Goal: Answer question/provide support: Share knowledge or assist other users

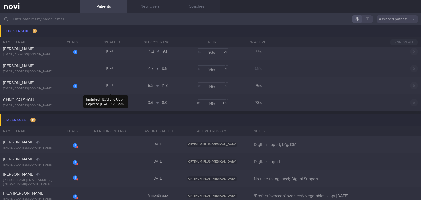
scroll to position [2535, 0]
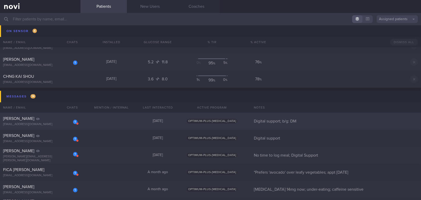
click at [45, 119] on div "[PERSON_NAME]" at bounding box center [39, 118] width 73 height 5
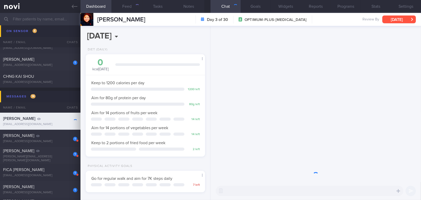
scroll to position [60, 107]
click at [330, 20] on button "[DATE]" at bounding box center [400, 19] width 34 height 8
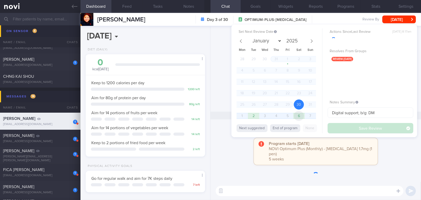
scroll to position [54, 109]
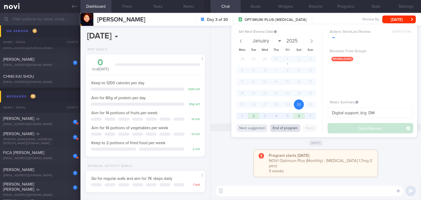
click at [291, 129] on button "End of program" at bounding box center [285, 128] width 30 height 8
select select "8"
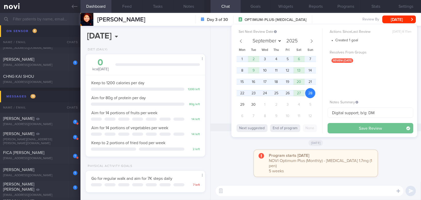
click at [330, 129] on button "Save Review" at bounding box center [371, 128] width 86 height 10
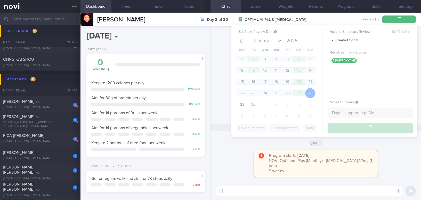
scroll to position [2517, 0]
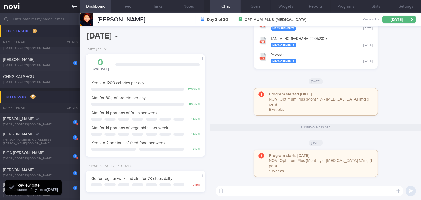
click at [71, 6] on link at bounding box center [40, 6] width 81 height 13
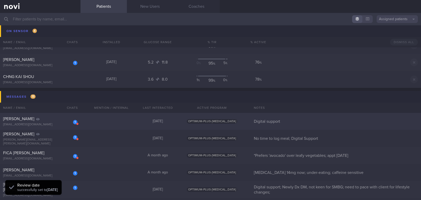
click at [39, 121] on div "1 Rasidah Caudal [EMAIL_ADDRESS][DOMAIN_NAME]" at bounding box center [40, 121] width 81 height 10
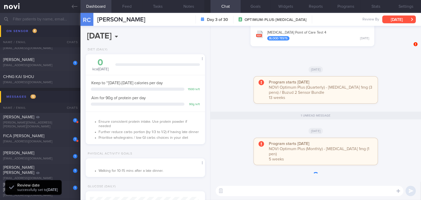
scroll to position [54, 109]
click at [330, 20] on button "[DATE]" at bounding box center [400, 19] width 34 height 8
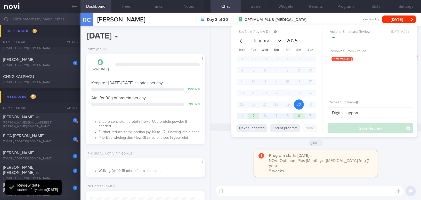
scroll to position [0, 0]
click at [290, 129] on button "End of program" at bounding box center [285, 128] width 30 height 8
select select "8"
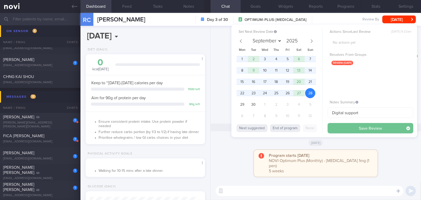
click at [330, 128] on button "Save Review" at bounding box center [371, 128] width 86 height 10
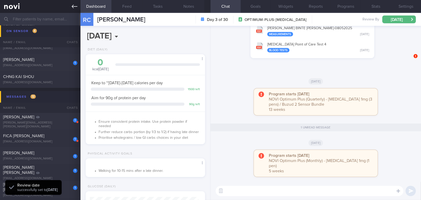
scroll to position [54, 109]
click at [74, 6] on icon at bounding box center [75, 7] width 6 height 6
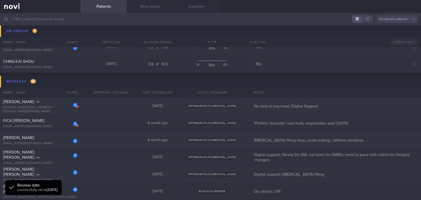
scroll to position [2524, 0]
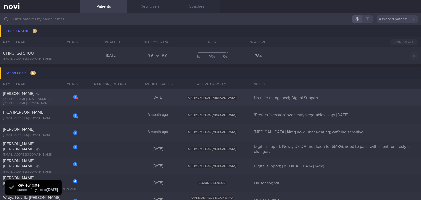
click at [49, 99] on div "[PERSON_NAME][EMAIL_ADDRESS][PERSON_NAME][DOMAIN_NAME]" at bounding box center [40, 101] width 74 height 8
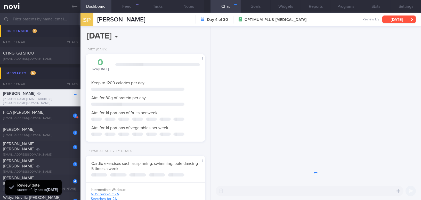
scroll to position [60, 107]
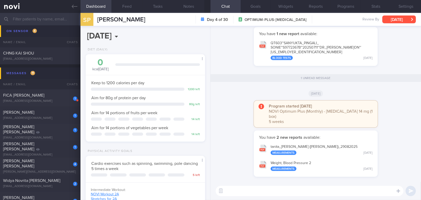
click at [330, 20] on button "[DATE]" at bounding box center [400, 19] width 34 height 8
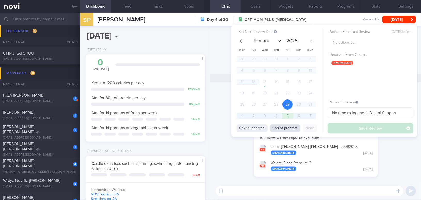
click at [287, 131] on button "End of program" at bounding box center [285, 128] width 30 height 8
select select "8"
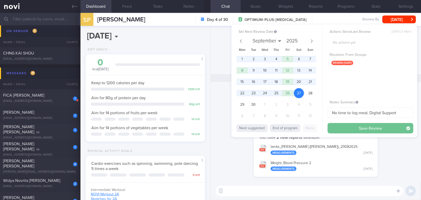
click at [330, 128] on button "Save Review" at bounding box center [371, 128] width 86 height 10
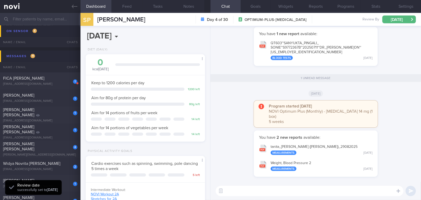
scroll to position [2507, 0]
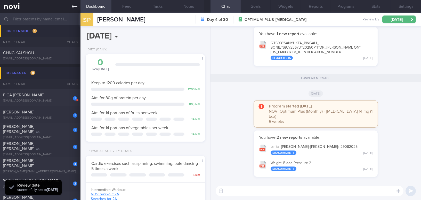
click at [71, 6] on link at bounding box center [40, 6] width 81 height 13
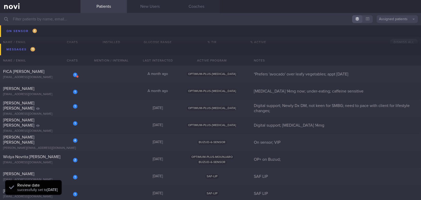
scroll to position [2554, 0]
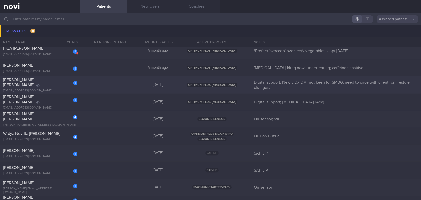
click at [42, 89] on div "[EMAIL_ADDRESS][DOMAIN_NAME]" at bounding box center [40, 91] width 74 height 4
select select "8"
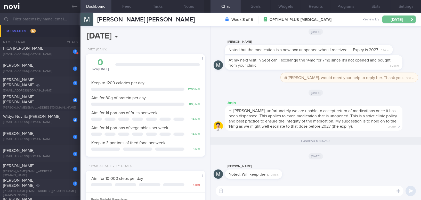
click at [330, 18] on button "[DATE]" at bounding box center [400, 19] width 34 height 8
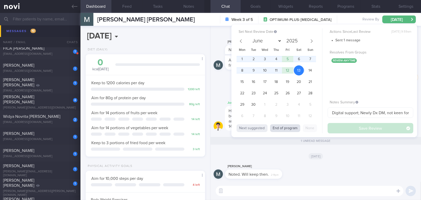
click at [289, 127] on button "End of program" at bounding box center [285, 128] width 30 height 8
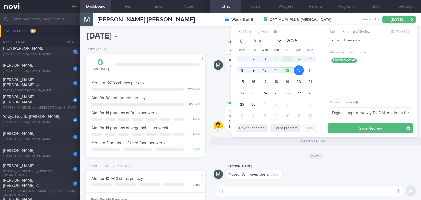
click at [275, 157] on div "[DATE]" at bounding box center [316, 156] width 204 height 14
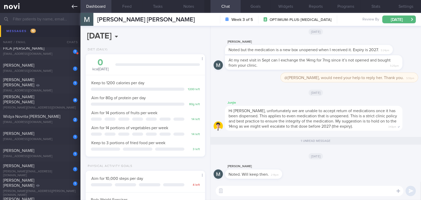
click at [72, 5] on icon at bounding box center [75, 7] width 6 height 6
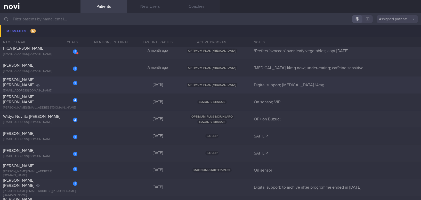
click at [50, 89] on div "[EMAIL_ADDRESS][DOMAIN_NAME]" at bounding box center [40, 91] width 74 height 4
select select "8"
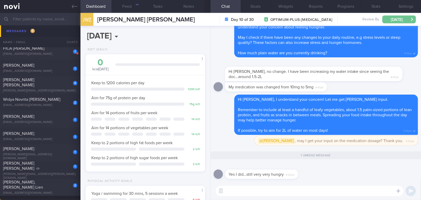
click at [330, 20] on button "[DATE]" at bounding box center [400, 19] width 34 height 8
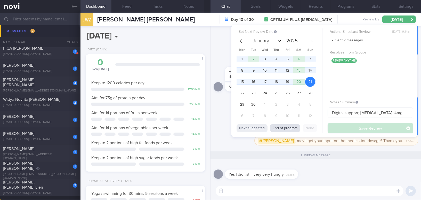
click at [289, 129] on button "End of program" at bounding box center [285, 128] width 30 height 8
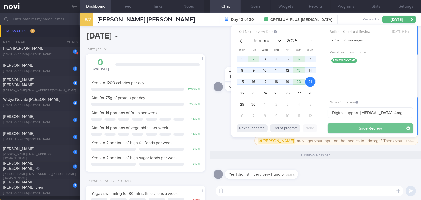
click at [330, 126] on button "Save Review" at bounding box center [371, 128] width 86 height 10
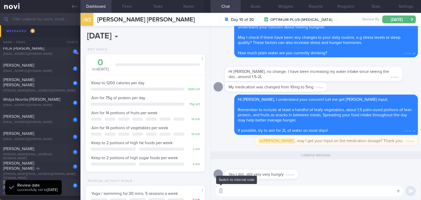
click at [220, 182] on button "button" at bounding box center [220, 190] width 9 height 9
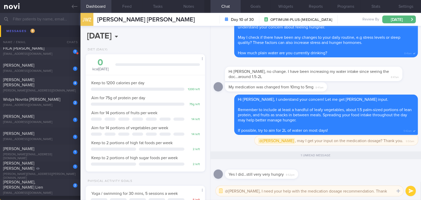
type textarea "@[PERSON_NAME], I need your help with the medication dosage recommendation. Tha…"
click at [330, 182] on button "submit" at bounding box center [411, 191] width 10 height 10
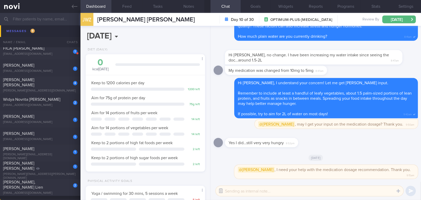
click at [221, 182] on button "button" at bounding box center [220, 190] width 9 height 9
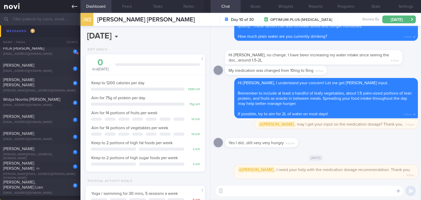
click at [72, 4] on icon at bounding box center [75, 7] width 6 height 6
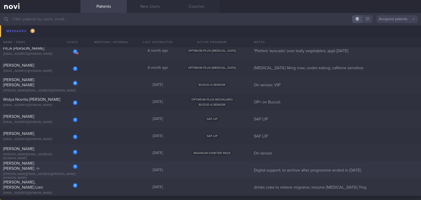
click at [34, 167] on span "[PERSON_NAME] [PERSON_NAME]" at bounding box center [18, 165] width 31 height 9
select select "7"
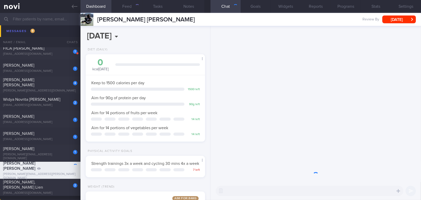
scroll to position [53, 107]
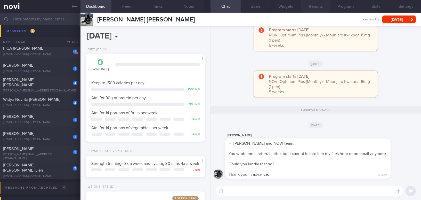
click at [323, 8] on button "Reports" at bounding box center [316, 6] width 30 height 13
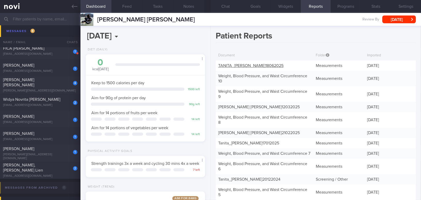
click at [265, 62] on div "TANITA_ [PERSON_NAME] 18062025" at bounding box center [265, 65] width 98 height 10
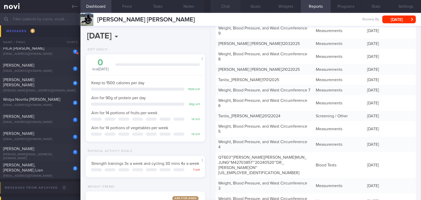
scroll to position [47, 0]
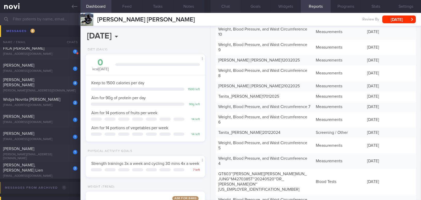
click at [227, 9] on button "Chat" at bounding box center [226, 6] width 30 height 13
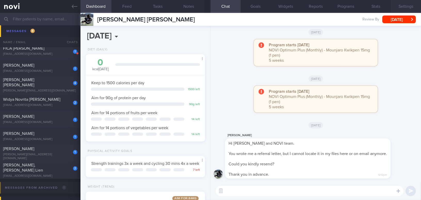
click at [330, 5] on button "Settings" at bounding box center [406, 6] width 30 height 13
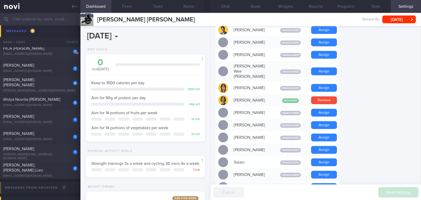
scroll to position [352, 0]
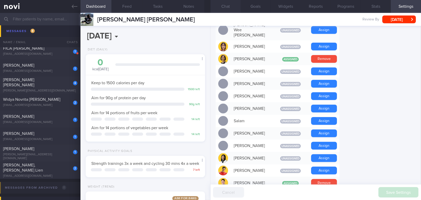
click at [217, 9] on button "Chat" at bounding box center [226, 6] width 30 height 13
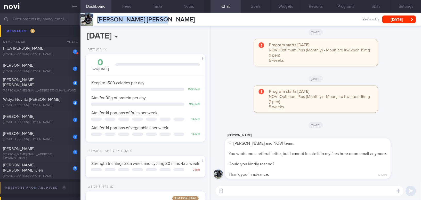
drag, startPoint x: 97, startPoint y: 18, endPoint x: 176, endPoint y: 22, distance: 79.1
click at [176, 22] on div "[PERSON_NAME] Mun [PERSON_NAME] [PERSON_NAME] Jung [EMAIL_ADDRESS][PERSON_NAME]…" at bounding box center [251, 19] width 341 height 13
copy span "[PERSON_NAME] [PERSON_NAME]"
click at [330, 8] on button "Programs" at bounding box center [346, 6] width 30 height 13
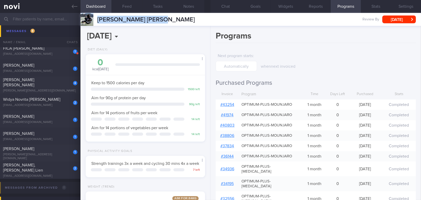
click at [232, 103] on link "# 43254" at bounding box center [227, 104] width 14 height 4
click at [322, 8] on button "Reports" at bounding box center [316, 6] width 30 height 13
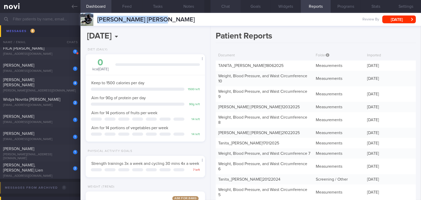
click at [228, 3] on button "Chat" at bounding box center [226, 6] width 30 height 13
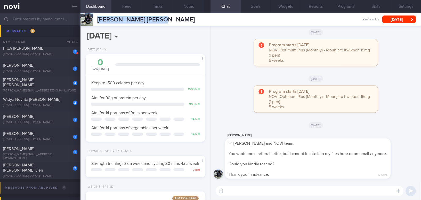
click at [246, 182] on textarea at bounding box center [310, 191] width 188 height 10
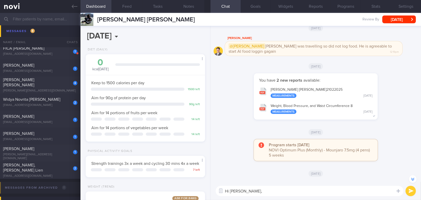
scroll to position [-469, 0]
click at [231, 182] on textarea "Hi [PERSON_NAME]," at bounding box center [310, 191] width 188 height 10
type textarea "Hi [PERSON_NAME],"
click at [263, 182] on textarea "Hi [PERSON_NAME]," at bounding box center [310, 191] width 188 height 10
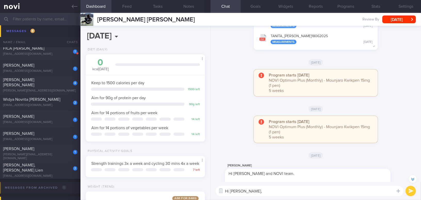
scroll to position [0, 0]
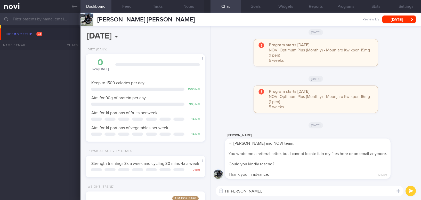
select select "7"
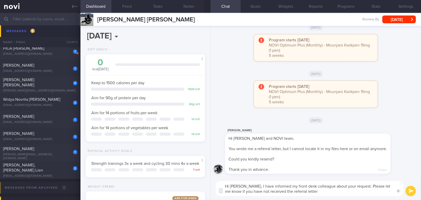
click at [251, 186] on textarea "Hi Mr Andrew, I have informed my front desk colleague about your request. Pleas…" at bounding box center [310, 188] width 188 height 15
drag, startPoint x: 251, startPoint y: 186, endPoint x: 327, endPoint y: 192, distance: 75.3
click at [327, 192] on textarea "Hi Mr Andrew, I have informed my front desk colleague about your request. Pleas…" at bounding box center [310, 188] width 188 height 15
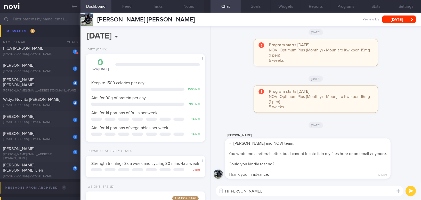
paste textarea "I have informed my front desk colleague about your request. Please let me know …"
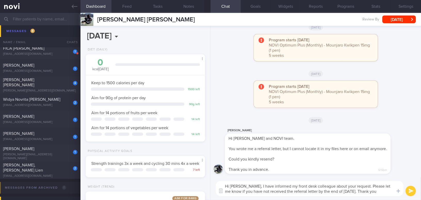
type textarea "Hi Mr Andrew, I have informed my front desk colleague about your request. Pleas…"
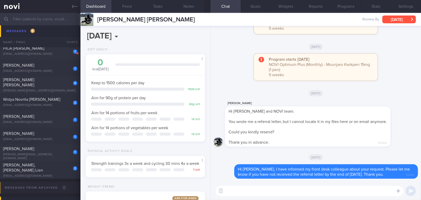
click at [400, 21] on button "[DATE]" at bounding box center [400, 19] width 34 height 8
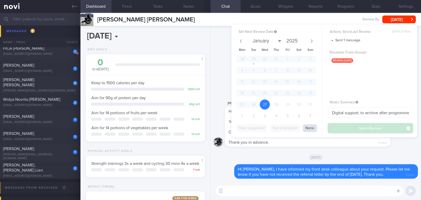
click at [309, 127] on button "None" at bounding box center [310, 128] width 14 height 8
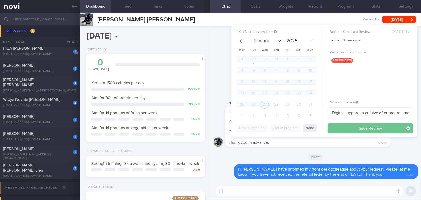
click at [344, 128] on button "Save Review" at bounding box center [371, 128] width 86 height 10
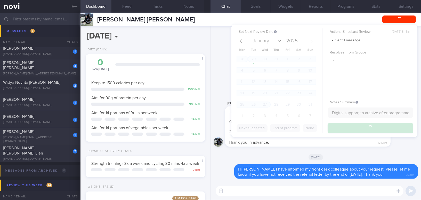
scroll to position [2537, 0]
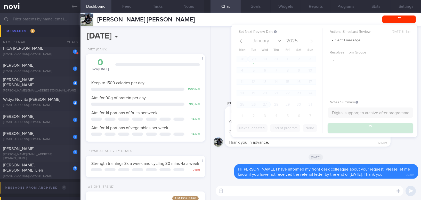
select select "8"
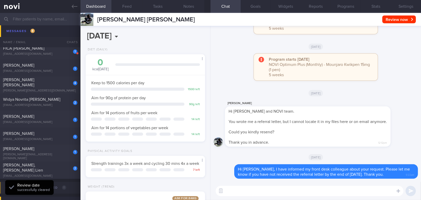
click at [343, 155] on div "[DATE]" at bounding box center [316, 157] width 204 height 14
click at [402, 5] on button "Settings" at bounding box center [406, 6] width 30 height 13
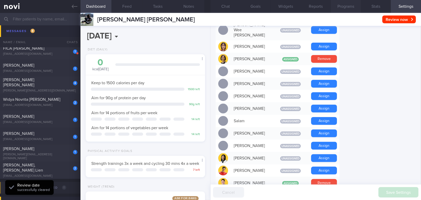
click at [348, 6] on button "Programs" at bounding box center [346, 6] width 30 height 13
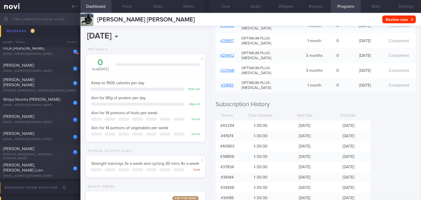
scroll to position [188, 0]
click at [74, 7] on icon at bounding box center [75, 7] width 6 height 6
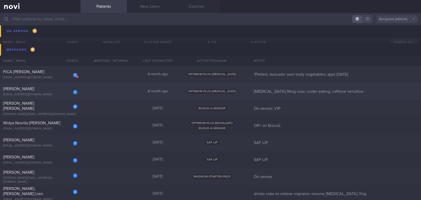
scroll to position [2560, 0]
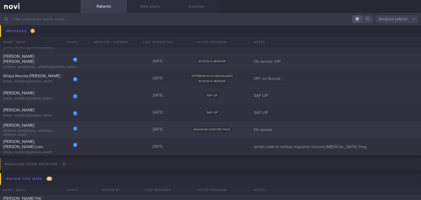
click at [37, 128] on div "[PERSON_NAME]" at bounding box center [39, 125] width 73 height 5
select select "8"
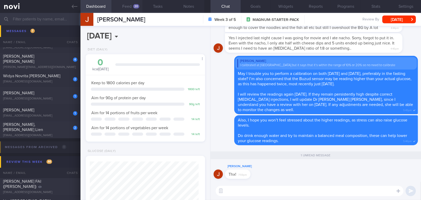
click at [132, 4] on button "Feed 20" at bounding box center [127, 6] width 31 height 13
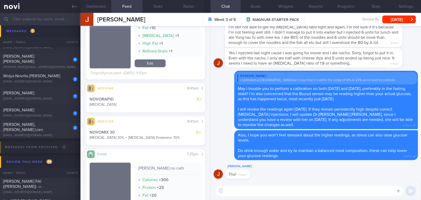
scroll to position [258, 0]
